Goal: Task Accomplishment & Management: Manage account settings

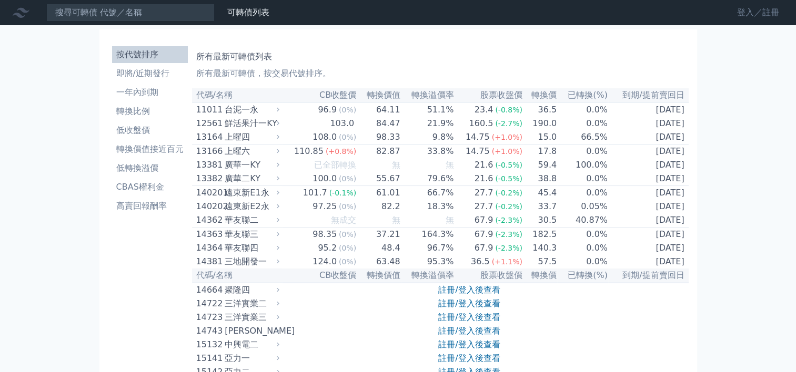
click at [745, 13] on link "登入／註冊" at bounding box center [757, 12] width 59 height 17
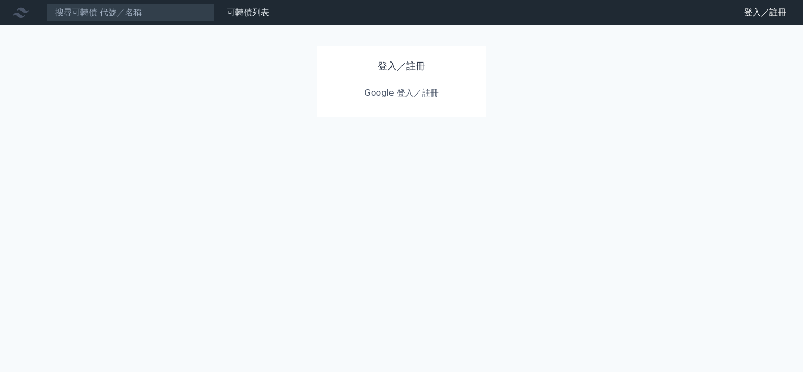
click at [388, 89] on link "Google 登入／註冊" at bounding box center [401, 93] width 109 height 22
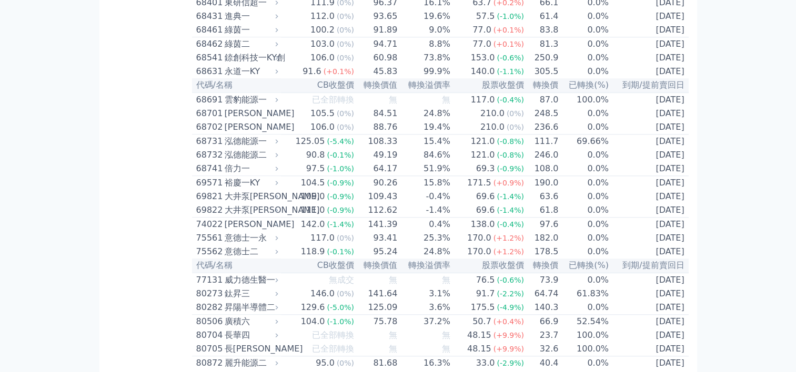
scroll to position [5205, 0]
